Goal: Task Accomplishment & Management: Manage account settings

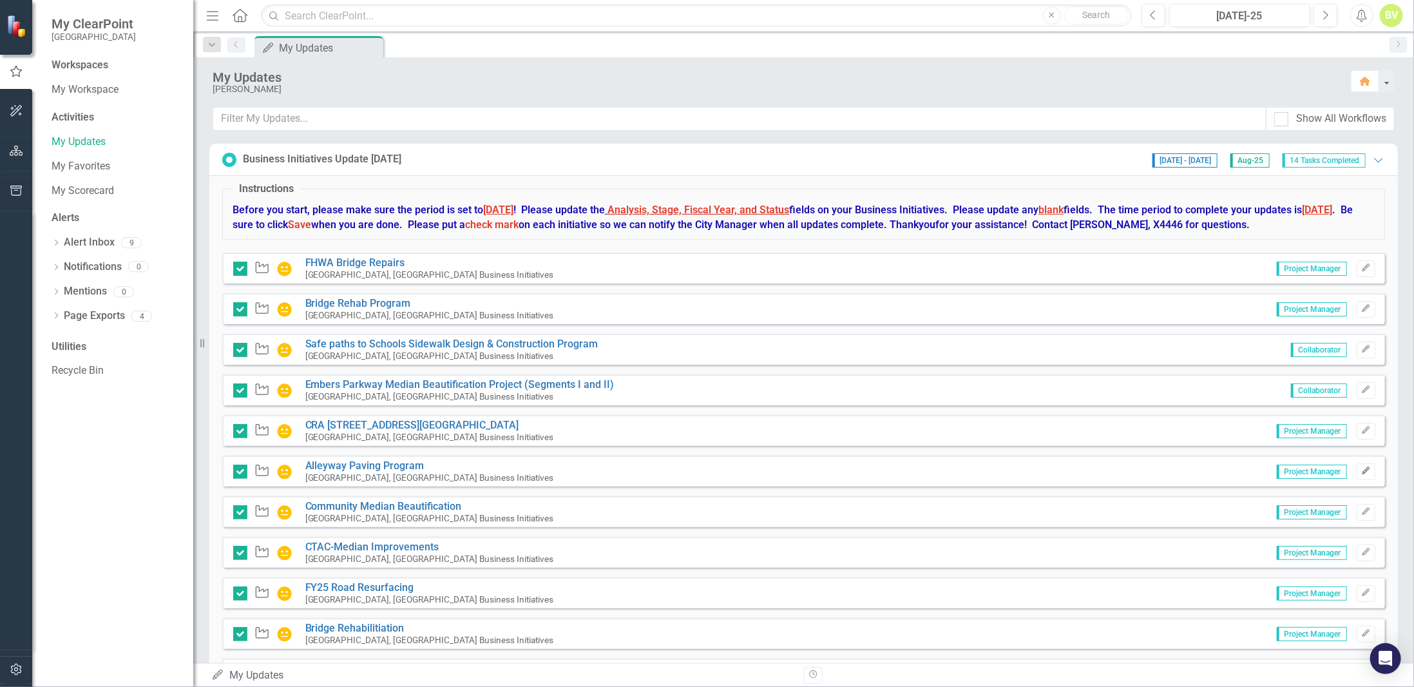
click at [1362, 467] on icon "Edit" at bounding box center [1367, 471] width 10 height 8
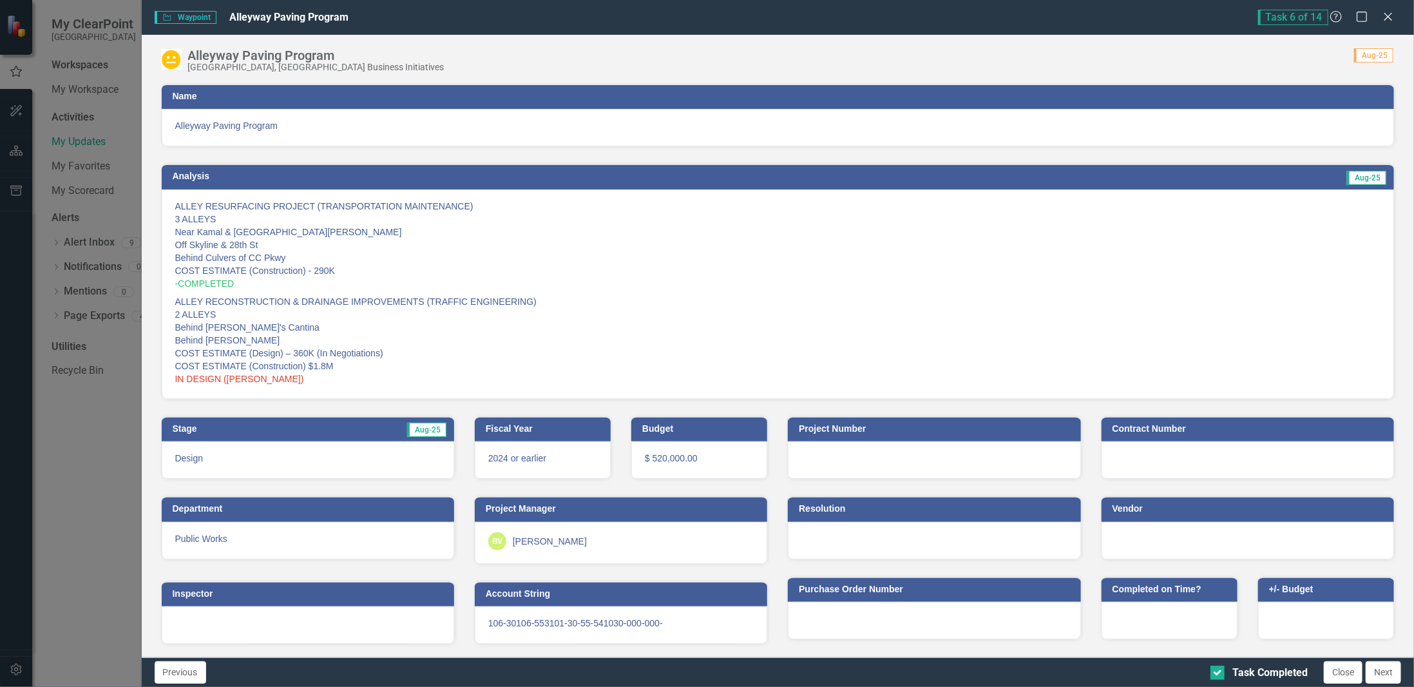
click at [489, 618] on span "106-30106-553101-30-55-541030-000-000-" at bounding box center [575, 623] width 175 height 10
click at [541, 618] on span "106-30106-553101-30-55-541030-000-000-" at bounding box center [575, 623] width 175 height 10
click at [496, 619] on span "106-30106-553101-30-55-541030-000-000-" at bounding box center [575, 623] width 175 height 10
click at [495, 619] on span "106-30106-553101-30-55-541030-000-000-" at bounding box center [575, 623] width 175 height 10
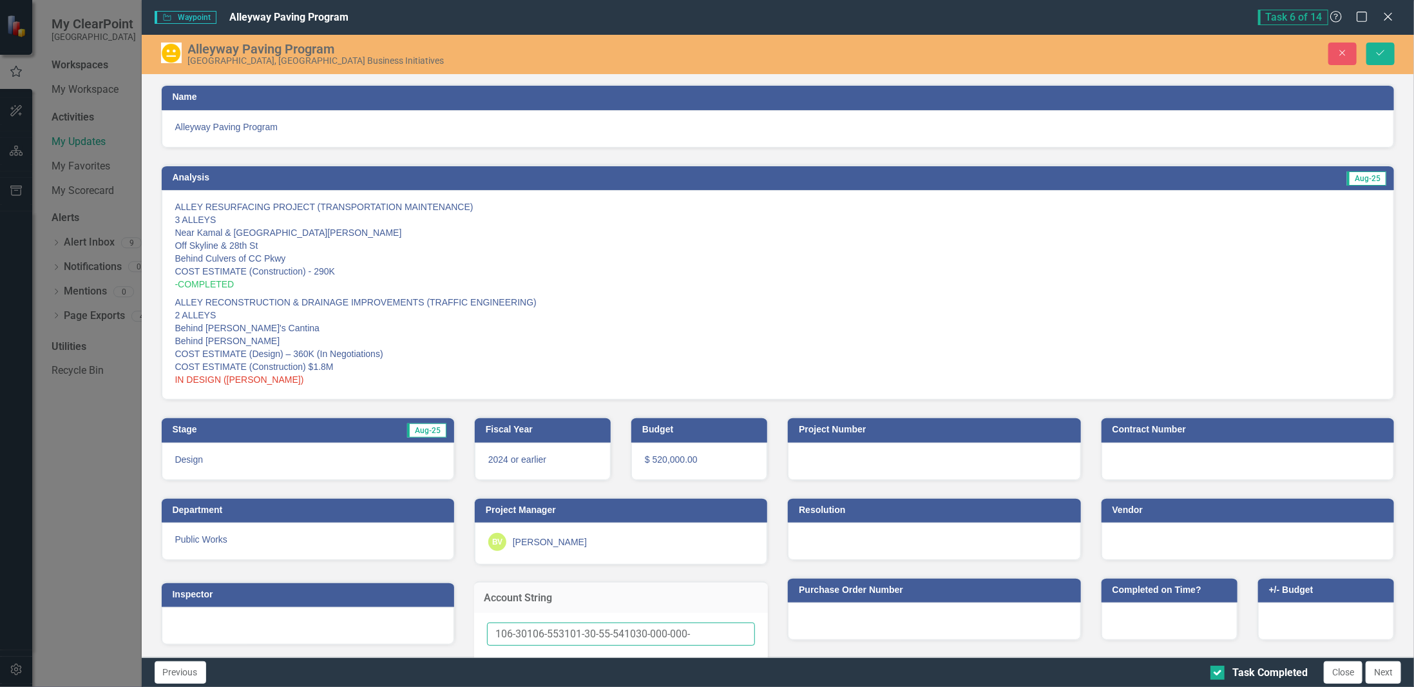
drag, startPoint x: 492, startPoint y: 630, endPoint x: 686, endPoint y: 635, distance: 193.4
click at [686, 635] on input "106-30106-553101-30-55-541030-000-000-" at bounding box center [621, 634] width 268 height 24
click at [1343, 56] on icon "Close" at bounding box center [1343, 52] width 12 height 9
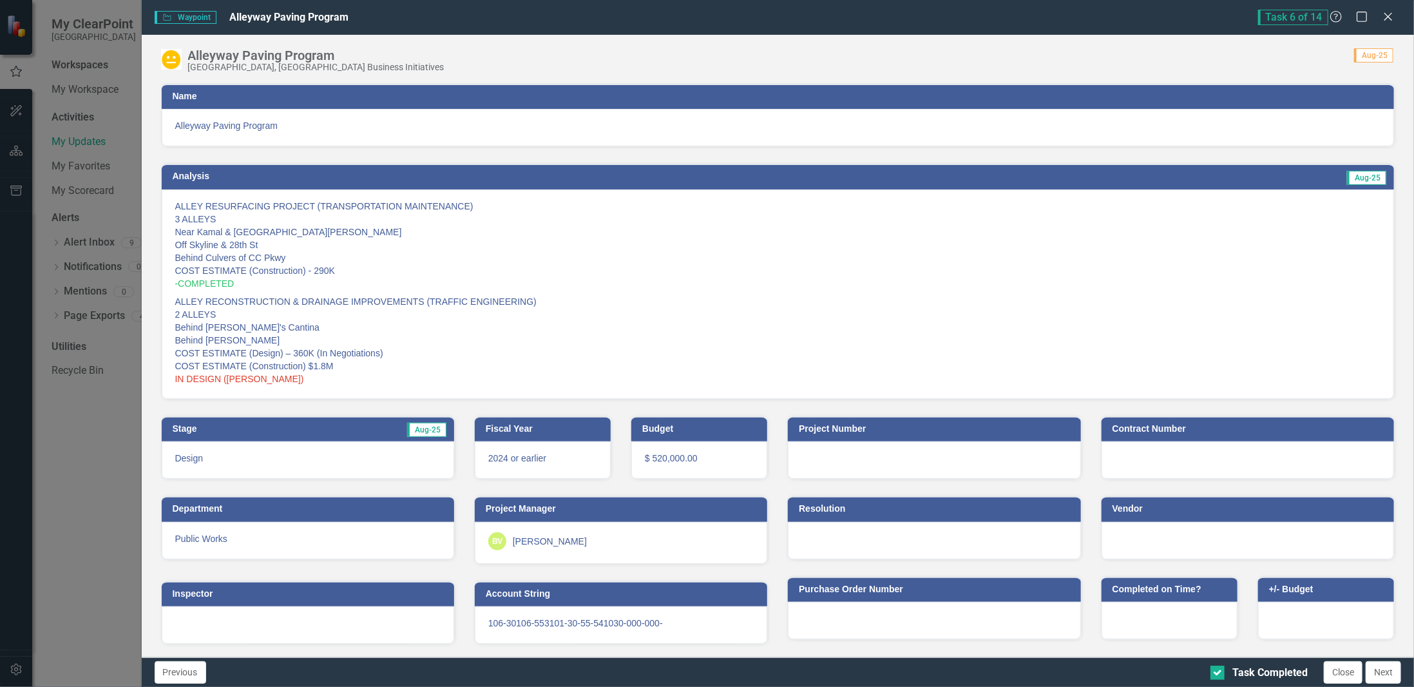
click at [1398, 13] on div "Task 6 of 14 Help Maximize Close" at bounding box center [1329, 17] width 143 height 15
click at [1393, 15] on icon "Close" at bounding box center [1388, 16] width 16 height 12
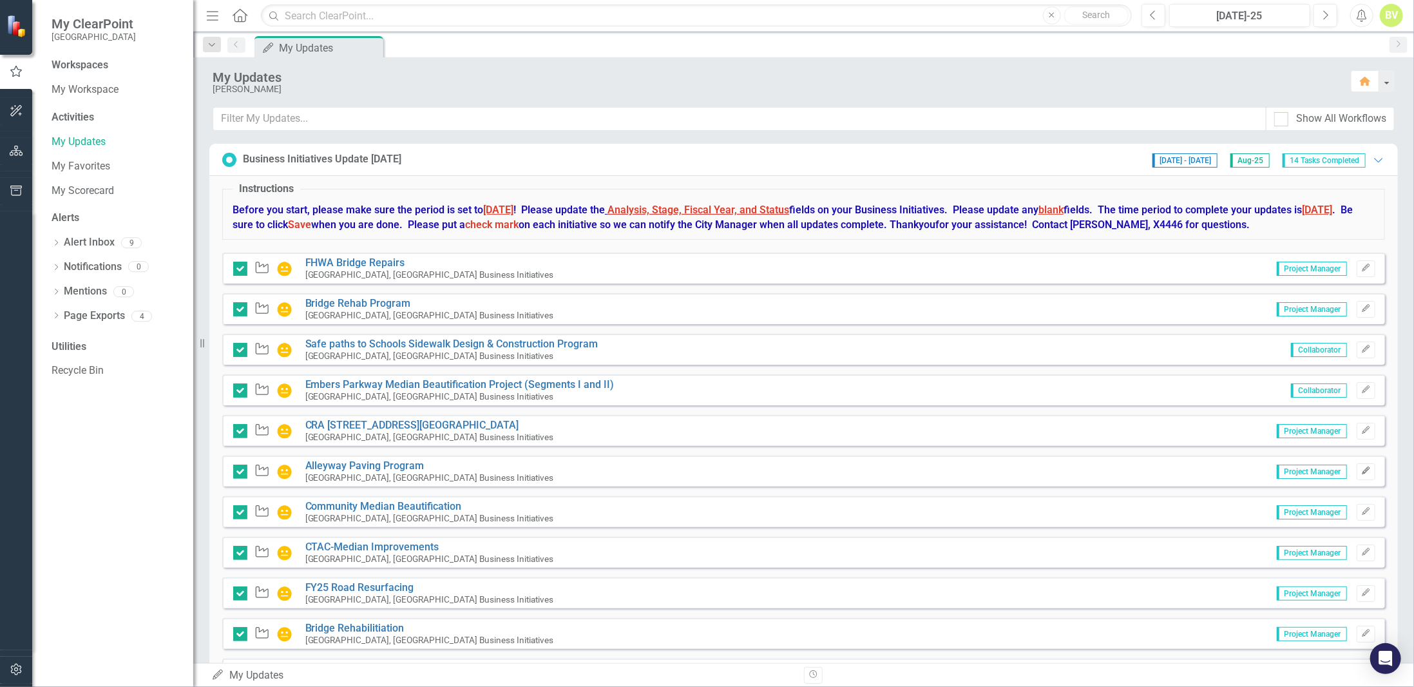
click at [1357, 464] on button "Edit" at bounding box center [1366, 471] width 19 height 17
